Goal: Task Accomplishment & Management: Complete application form

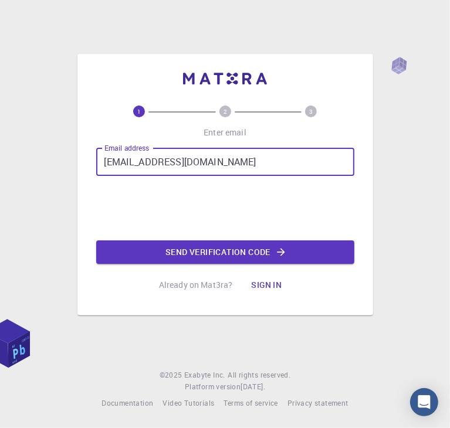
click at [26, 155] on div "1 2 3 Enter email Email address [EMAIL_ADDRESS][DOMAIN_NAME] Email address Send…" at bounding box center [225, 214] width 450 height 428
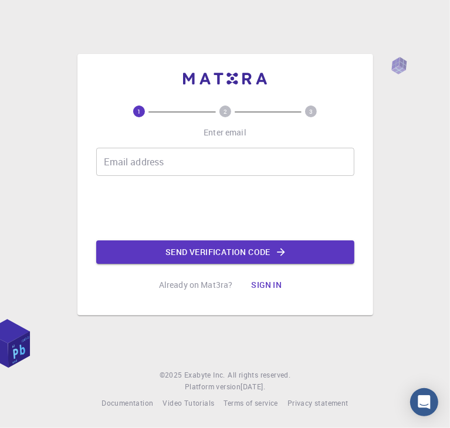
click at [131, 151] on div "Email address Email address" at bounding box center [225, 162] width 258 height 28
click at [136, 158] on input "Email address" at bounding box center [225, 162] width 258 height 28
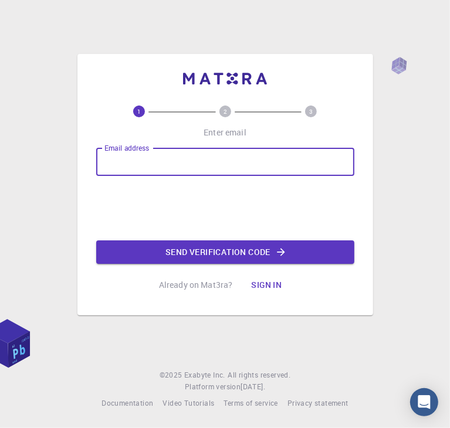
type input "[EMAIL_ADDRESS][DOMAIN_NAME]"
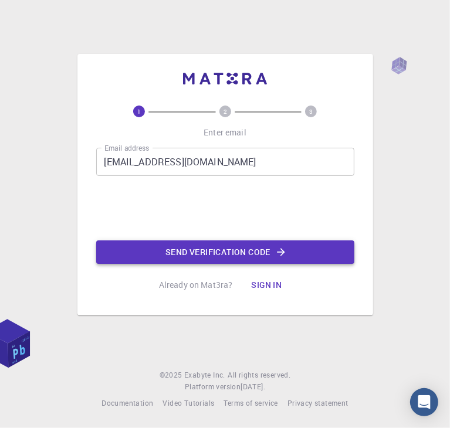
click at [199, 251] on button "Send verification code" at bounding box center [225, 252] width 258 height 23
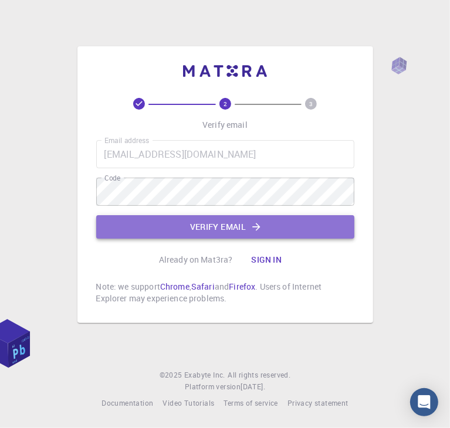
click at [216, 223] on button "Verify email" at bounding box center [225, 226] width 258 height 23
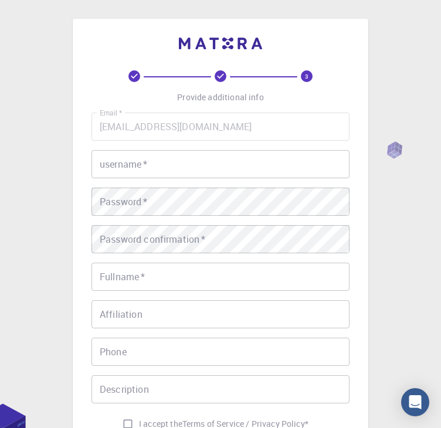
drag, startPoint x: 371, startPoint y: 1, endPoint x: 146, endPoint y: 174, distance: 284.1
click at [146, 174] on input "username   *" at bounding box center [221, 164] width 258 height 28
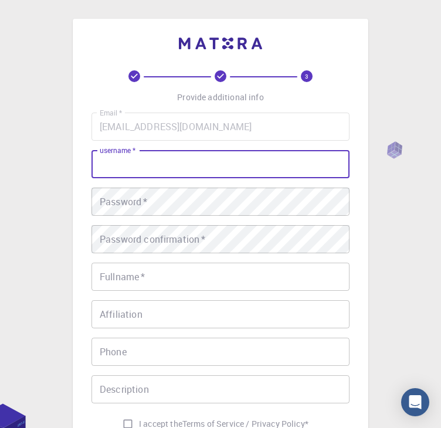
click at [117, 170] on input "username   *" at bounding box center [221, 164] width 258 height 28
type input "viskk"
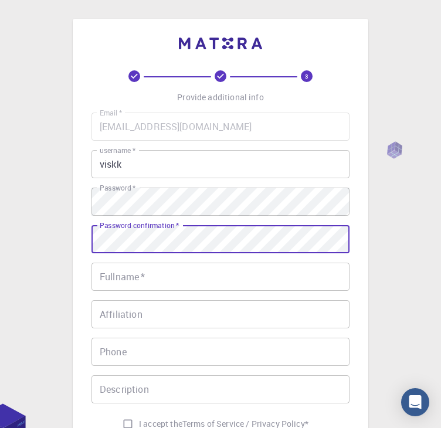
click at [155, 280] on input "Fullname   *" at bounding box center [221, 277] width 258 height 28
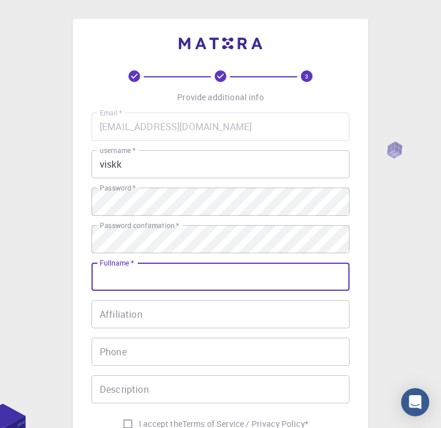
type input "Vismaya KK"
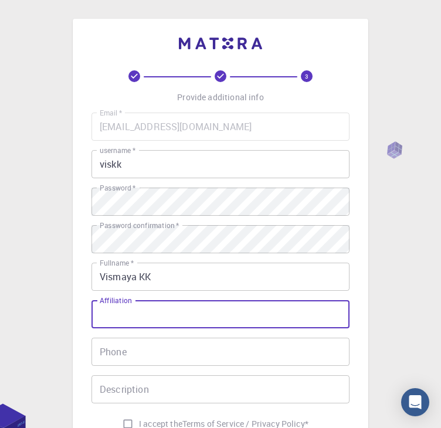
click at [124, 322] on input "Affiliation" at bounding box center [221, 314] width 258 height 28
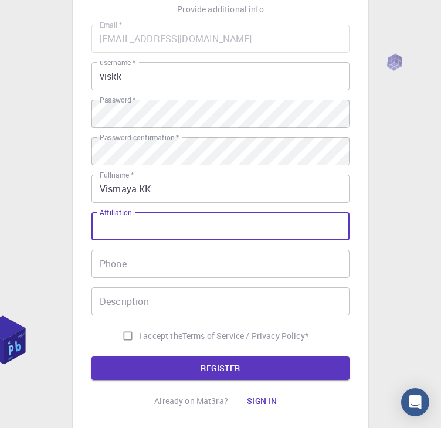
scroll to position [87, 0]
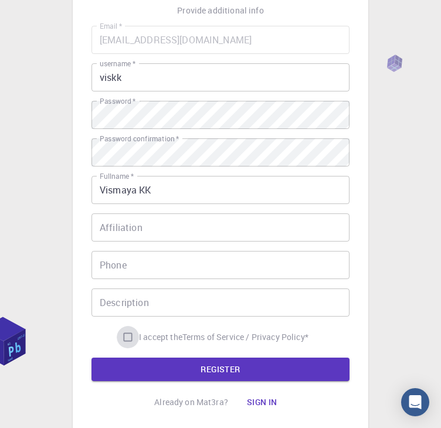
click at [124, 338] on input "I accept the Terms of Service / Privacy Policy *" at bounding box center [128, 337] width 22 height 22
checkbox input "true"
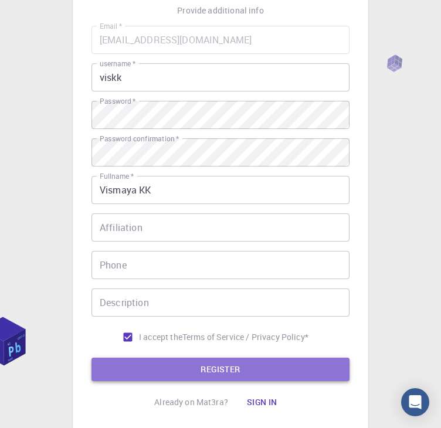
click at [151, 360] on button "REGISTER" at bounding box center [221, 369] width 258 height 23
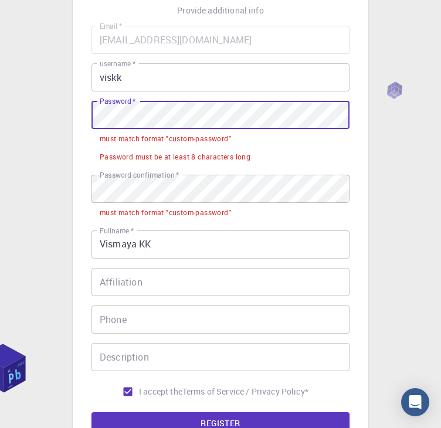
click at [47, 123] on div "3 Provide additional info Email   * [EMAIL_ADDRESS][DOMAIN_NAME] Email   * user…" at bounding box center [220, 238] width 441 height 651
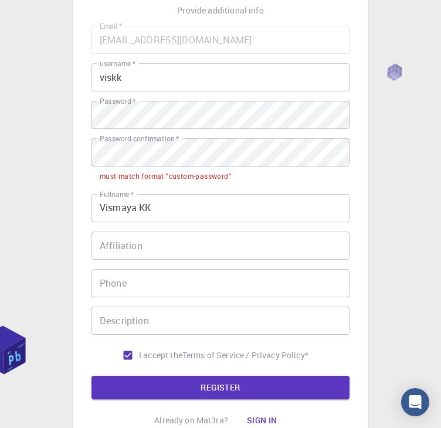
click at [132, 148] on div "Password confirmation   * Password confirmation   *" at bounding box center [221, 152] width 258 height 28
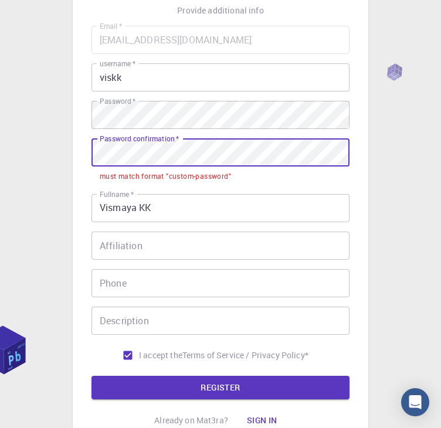
drag, startPoint x: 143, startPoint y: 138, endPoint x: 72, endPoint y: 156, distance: 73.7
click at [72, 156] on div "3 Provide additional info Email   * [EMAIL_ADDRESS][DOMAIN_NAME] Email   * user…" at bounding box center [220, 220] width 441 height 615
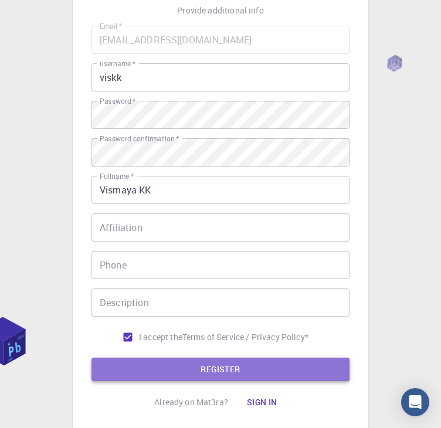
click at [199, 371] on button "REGISTER" at bounding box center [221, 369] width 258 height 23
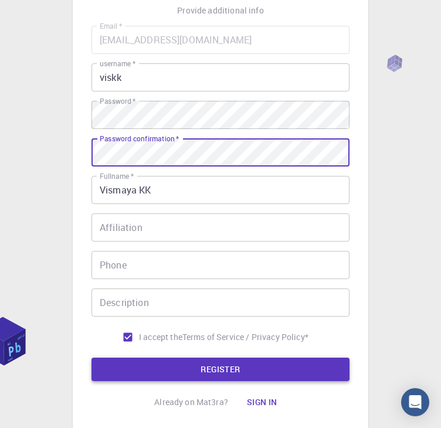
click at [218, 374] on button "REGISTER" at bounding box center [221, 369] width 258 height 23
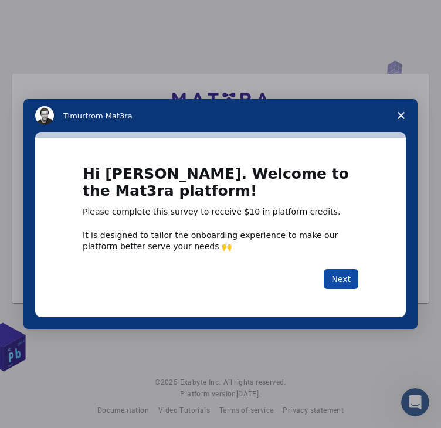
click at [347, 285] on button "Next" at bounding box center [341, 279] width 35 height 20
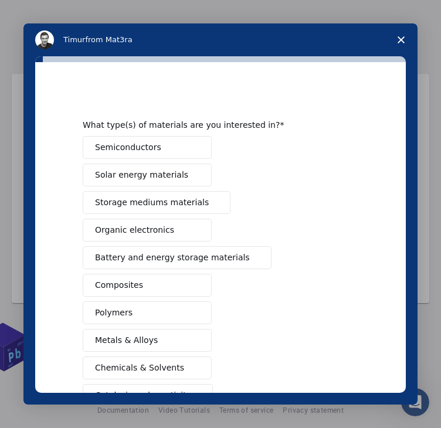
scroll to position [135, 0]
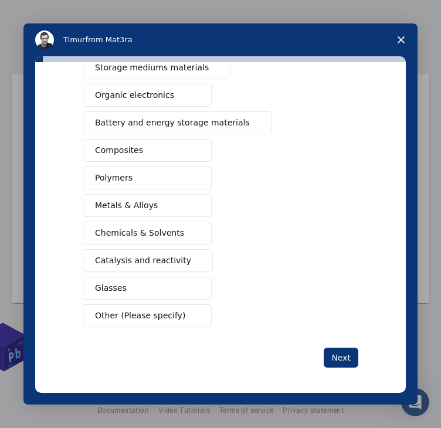
click at [155, 314] on span "Other (Please specify)" at bounding box center [140, 316] width 90 height 12
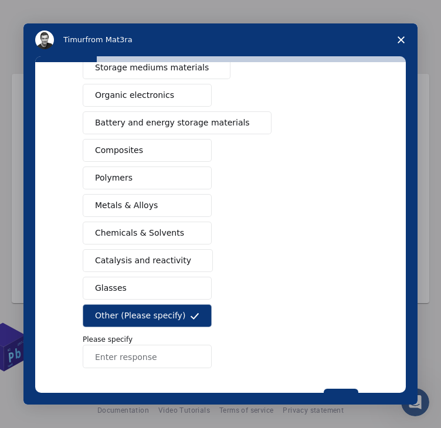
scroll to position [176, 0]
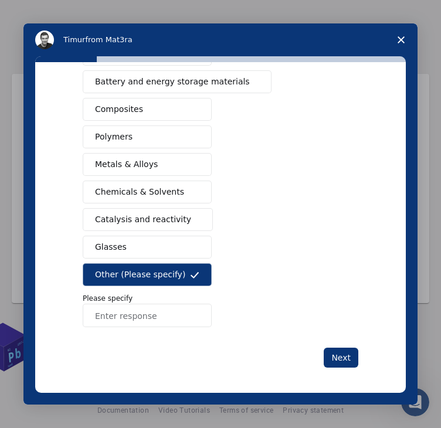
click at [181, 316] on input "Enter response" at bounding box center [147, 315] width 129 height 23
type input "c"
drag, startPoint x: 449, startPoint y: 118, endPoint x: 112, endPoint y: 310, distance: 388.4
click at [112, 310] on input "Enter response" at bounding box center [147, 315] width 129 height 23
type input "opc"
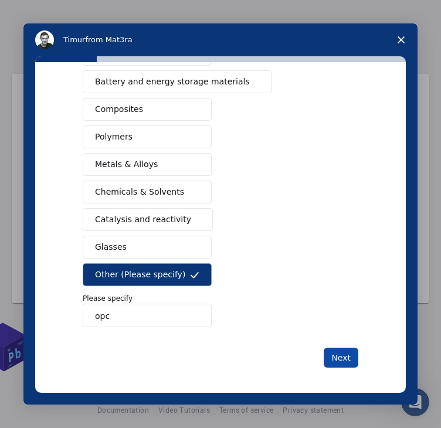
click at [340, 351] on button "Next" at bounding box center [341, 358] width 35 height 20
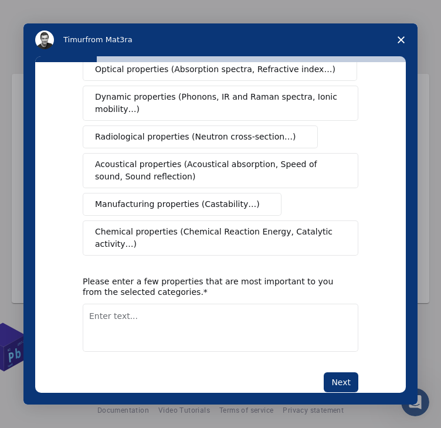
scroll to position [7, 0]
click at [407, 39] on span "Close survey" at bounding box center [401, 39] width 33 height 33
